Goal: Task Accomplishment & Management: Complete application form

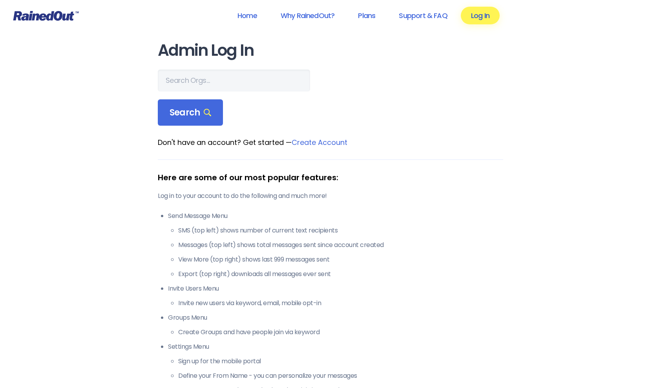
click at [480, 19] on link "Log In" at bounding box center [480, 16] width 39 height 18
click at [476, 17] on link "Log In" at bounding box center [480, 16] width 39 height 18
click at [478, 13] on link "Log In" at bounding box center [480, 16] width 39 height 18
click at [476, 17] on link "Log In" at bounding box center [480, 16] width 39 height 18
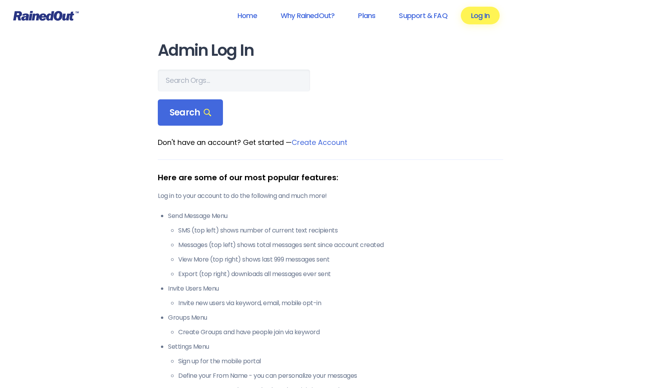
click at [482, 16] on link "Log In" at bounding box center [480, 16] width 39 height 18
click at [476, 19] on link "Log In" at bounding box center [480, 16] width 39 height 18
click at [480, 16] on link "Log In" at bounding box center [480, 16] width 39 height 18
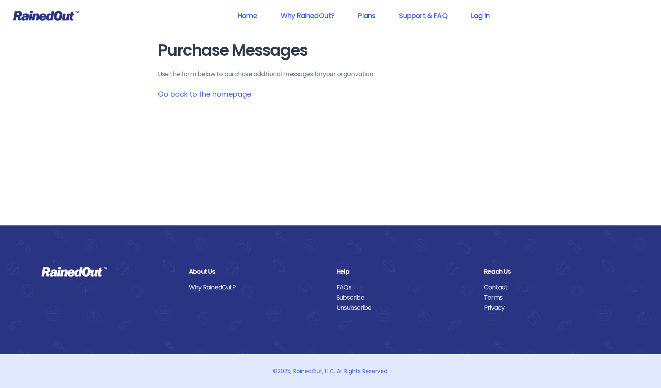
click at [481, 11] on link "Log In" at bounding box center [480, 16] width 39 height 18
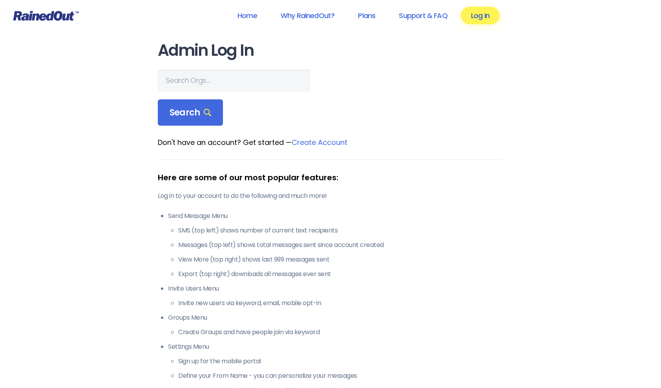
click at [487, 20] on link "Log In" at bounding box center [480, 16] width 39 height 18
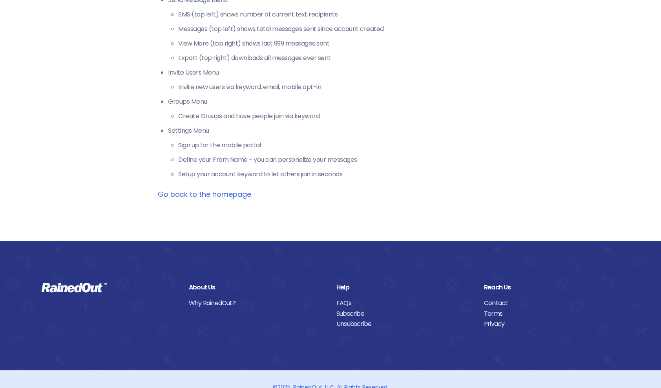
scroll to position [232, 0]
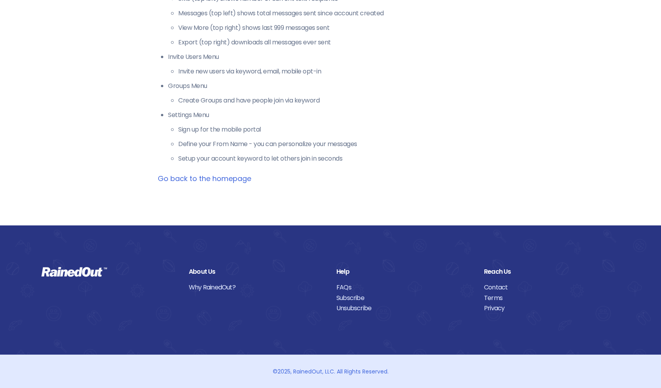
click at [205, 174] on link "Go back to the homepage" at bounding box center [204, 178] width 93 height 10
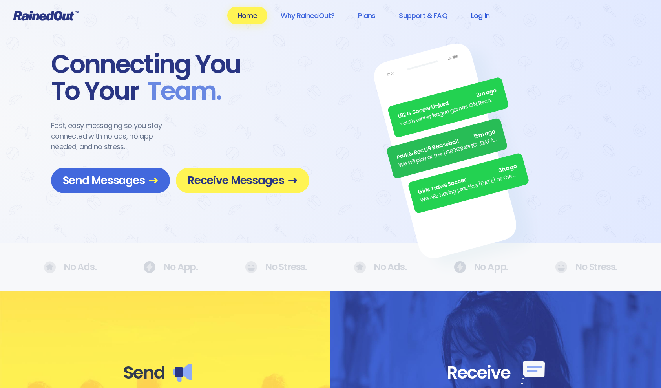
click at [490, 21] on link "Log In" at bounding box center [480, 16] width 39 height 18
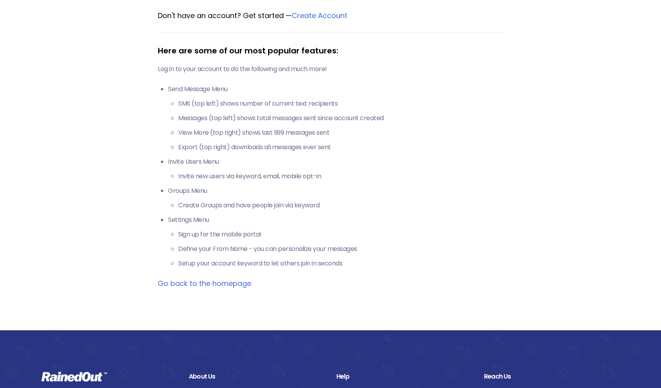
scroll to position [132, 0]
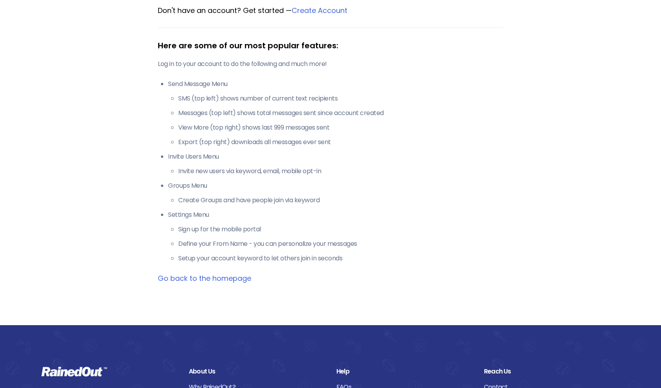
click at [219, 279] on link "Go back to the homepage" at bounding box center [204, 278] width 93 height 10
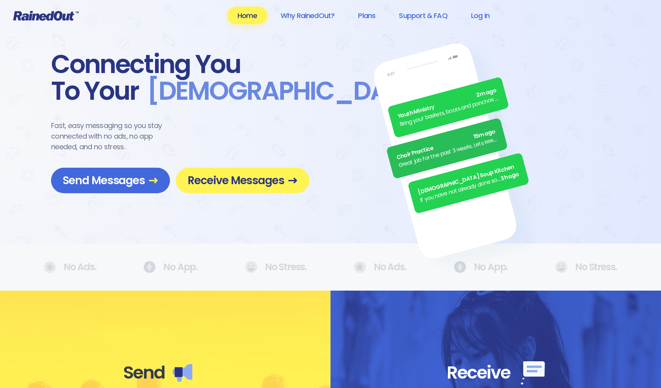
click at [129, 180] on span "Send Messages" at bounding box center [110, 180] width 95 height 14
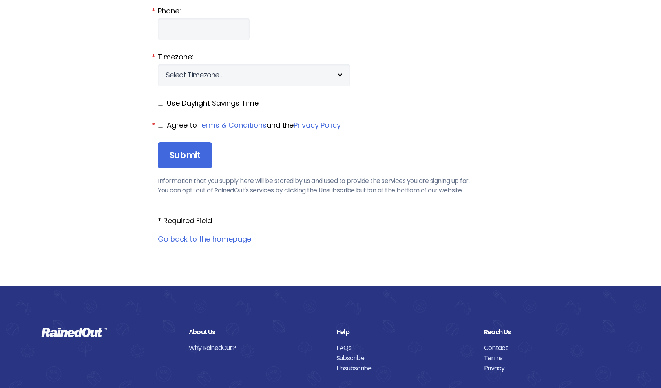
scroll to position [914, 0]
click at [189, 241] on link "Go back to the homepage" at bounding box center [204, 239] width 93 height 10
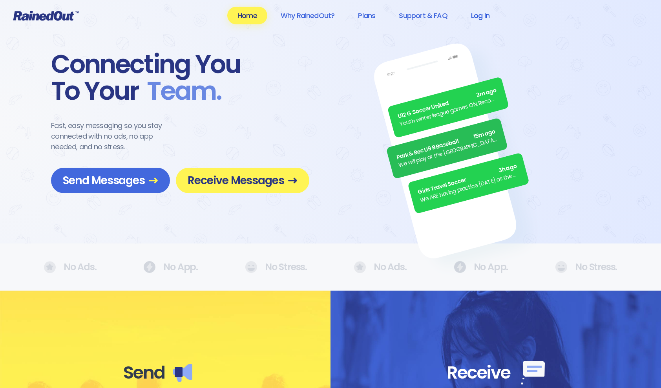
click at [476, 13] on link "Log In" at bounding box center [480, 16] width 39 height 18
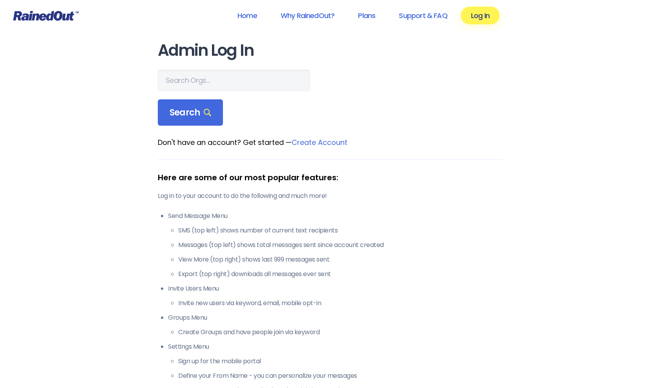
click at [206, 83] on input "text" at bounding box center [234, 80] width 152 height 22
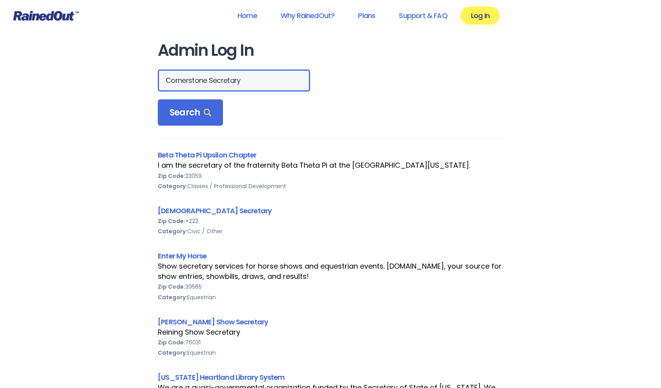
click at [244, 82] on input "Cornerstone Secretary" at bounding box center [234, 80] width 152 height 22
type input "C"
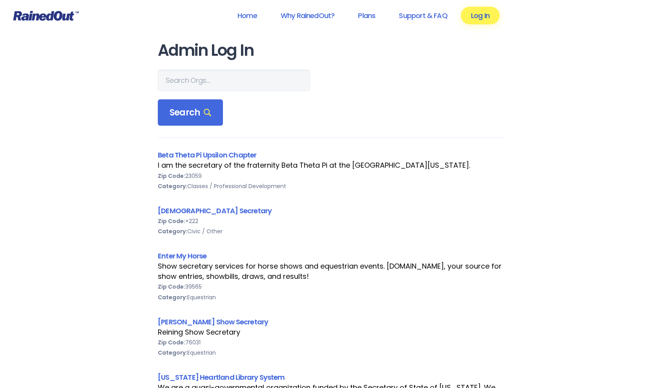
click at [477, 13] on link "Log In" at bounding box center [480, 16] width 39 height 18
click at [480, 18] on link "Log In" at bounding box center [480, 16] width 39 height 18
click at [487, 13] on link "Log In" at bounding box center [480, 16] width 39 height 18
click at [482, 13] on link "Log In" at bounding box center [480, 16] width 39 height 18
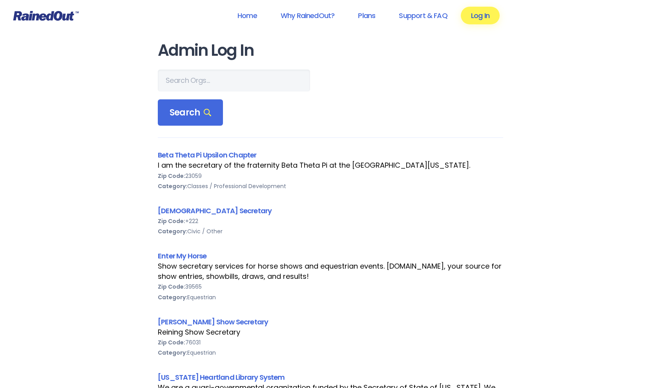
click at [480, 16] on link "Log In" at bounding box center [480, 16] width 39 height 18
click at [478, 15] on link "Log In" at bounding box center [480, 16] width 39 height 18
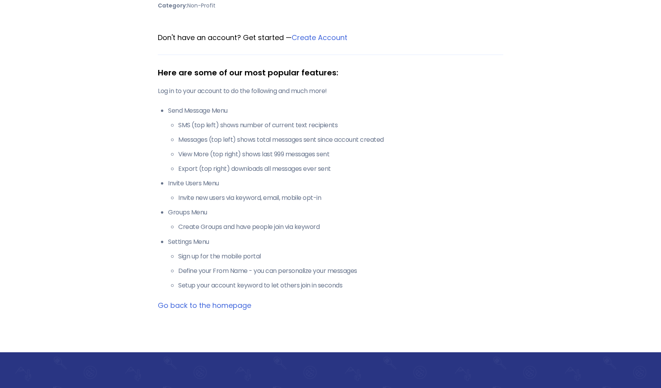
scroll to position [667, 0]
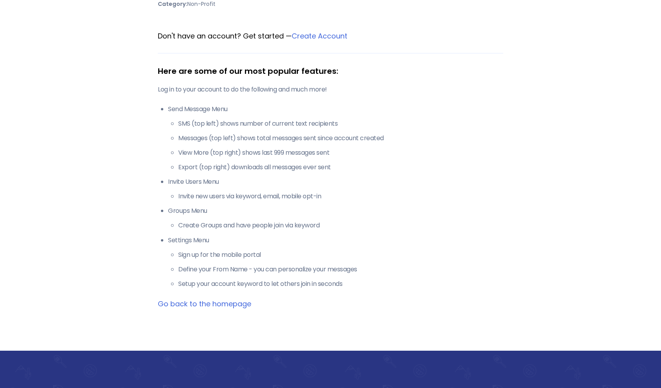
click at [184, 302] on link "Go back to the homepage" at bounding box center [204, 304] width 93 height 10
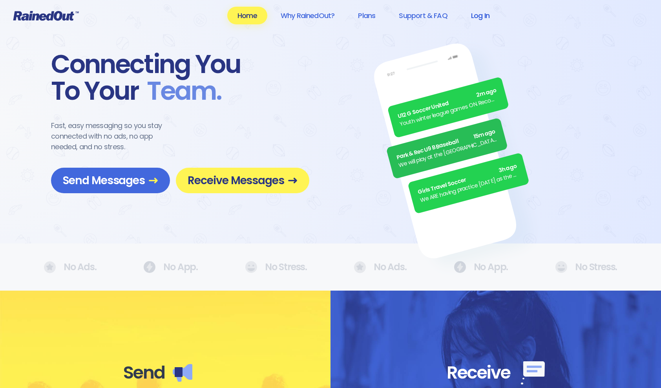
click at [480, 16] on link "Log In" at bounding box center [480, 16] width 39 height 18
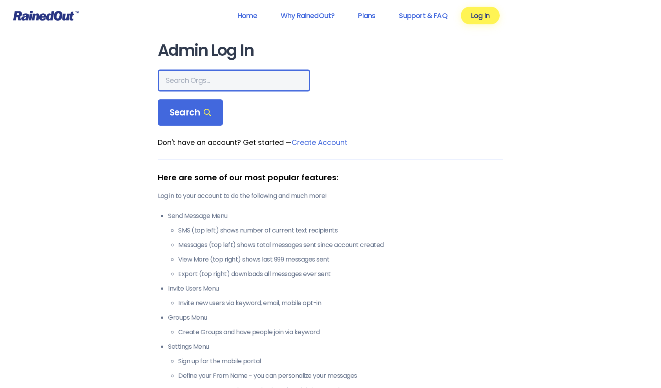
click at [182, 75] on input "text" at bounding box center [234, 80] width 152 height 22
type input "Cornerstone Tutorial"
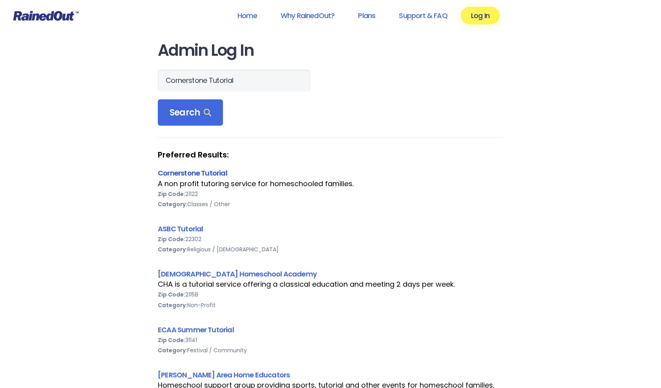
click at [193, 174] on link "Cornerstone Tutorial" at bounding box center [192, 173] width 69 height 10
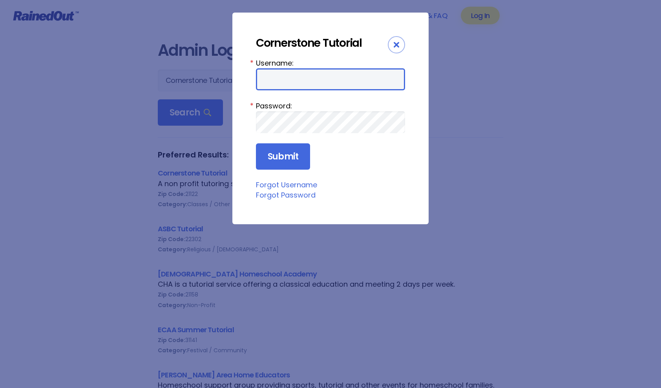
click at [271, 80] on input "Username:" at bounding box center [330, 79] width 149 height 22
type input "Cornerstone.secretary"
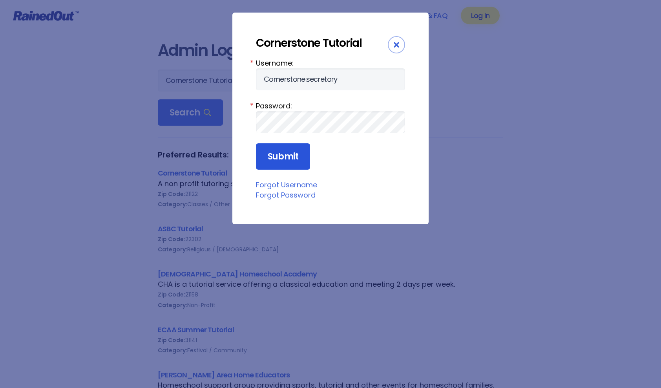
click at [286, 160] on input "Submit" at bounding box center [283, 156] width 54 height 27
